Goal: Task Accomplishment & Management: Manage account settings

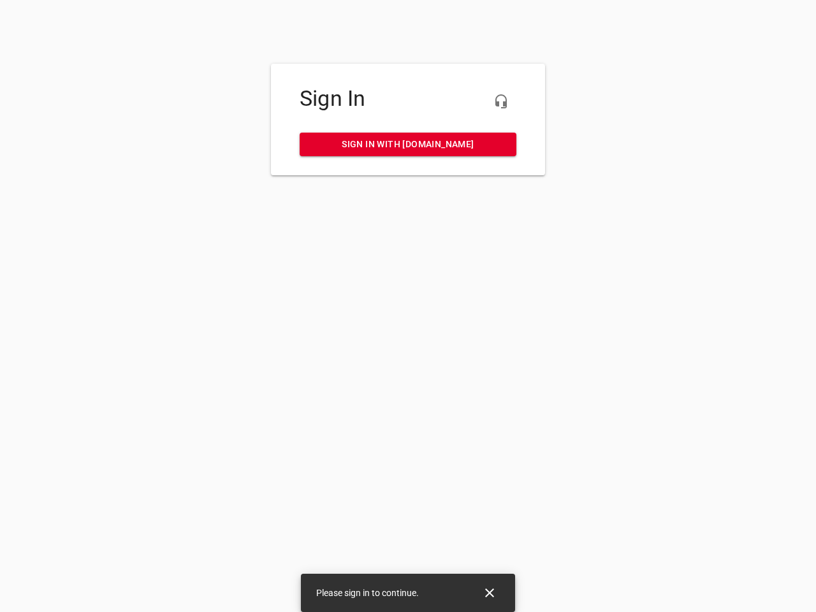
click at [501, 101] on icon "button" at bounding box center [500, 101] width 15 height 15
click at [490, 593] on icon "Close" at bounding box center [489, 592] width 9 height 9
